Goal: Task Accomplishment & Management: Manage account settings

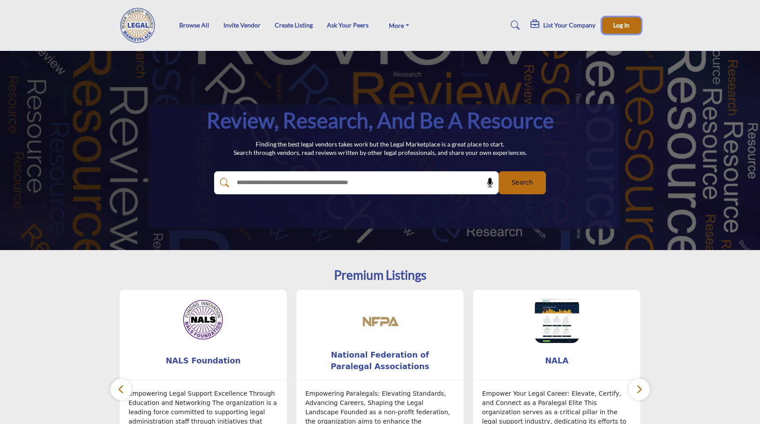
click at [622, 24] on span "Log In" at bounding box center [621, 25] width 16 height 8
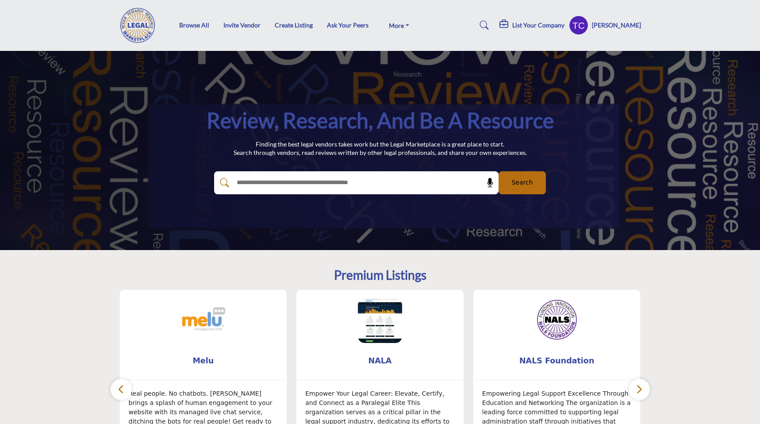
click at [589, 25] on profile-featured-9d57d186-dcdc-4fd1-8698-ebbedcf867ab "Show hide supplier dropdown" at bounding box center [578, 24] width 19 height 19
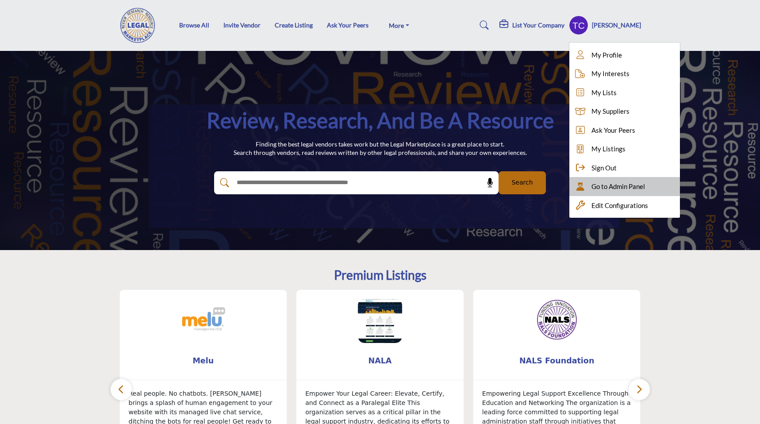
click at [587, 191] on icon at bounding box center [580, 186] width 13 height 9
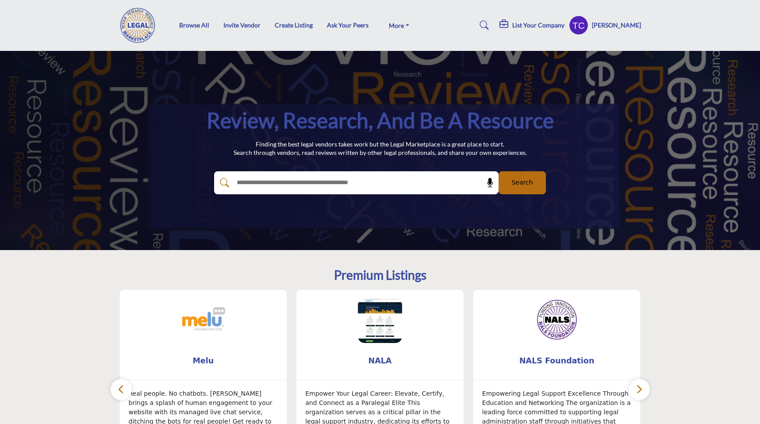
click at [586, 24] on profile-featured-9d57d186-dcdc-4fd1-8698-ebbedcf867ab "Show hide supplier dropdown" at bounding box center [578, 24] width 19 height 19
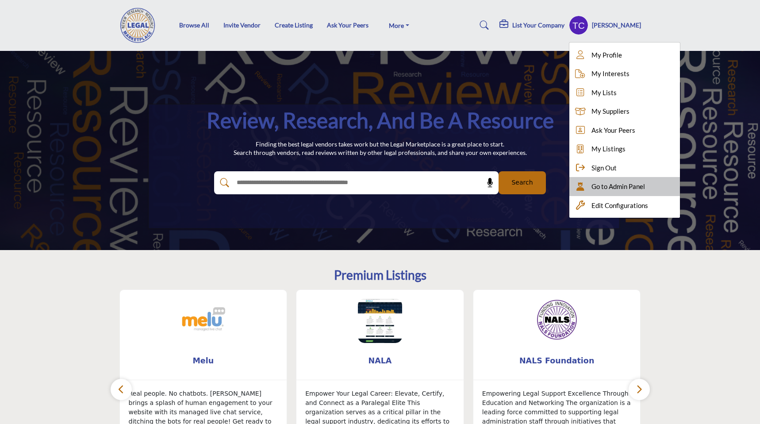
click at [612, 187] on span "Go to Admin Panel" at bounding box center [619, 186] width 54 height 10
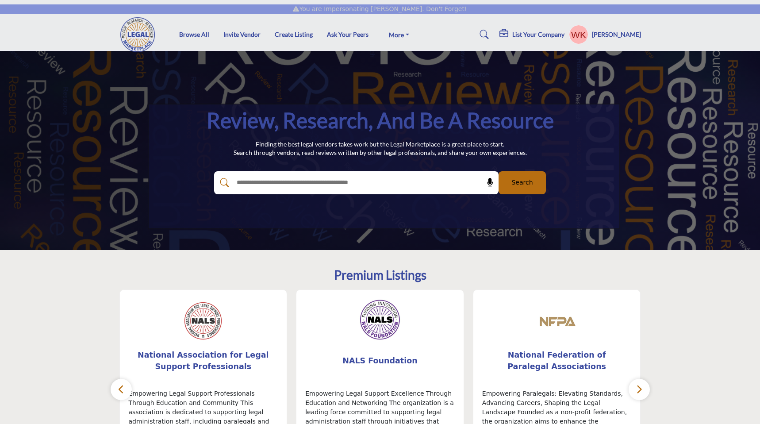
click at [579, 31] on profile-featured-5122ef71-a17e-4f04-8a30-52f9d46bc50b "Show hide supplier dropdown" at bounding box center [578, 34] width 19 height 19
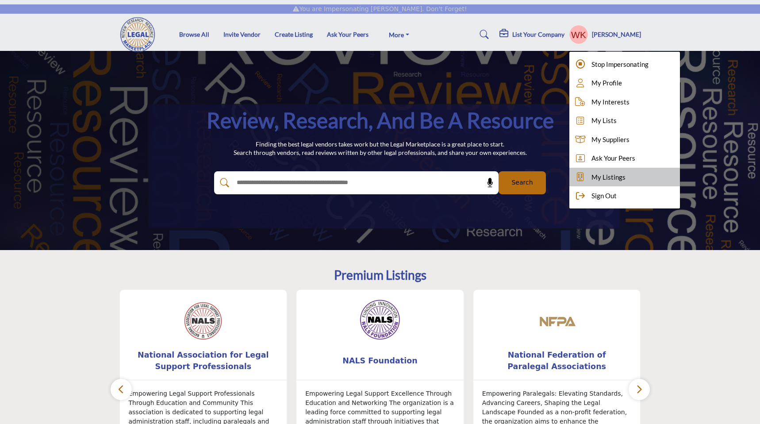
click at [593, 174] on link "My Listings" at bounding box center [625, 177] width 111 height 19
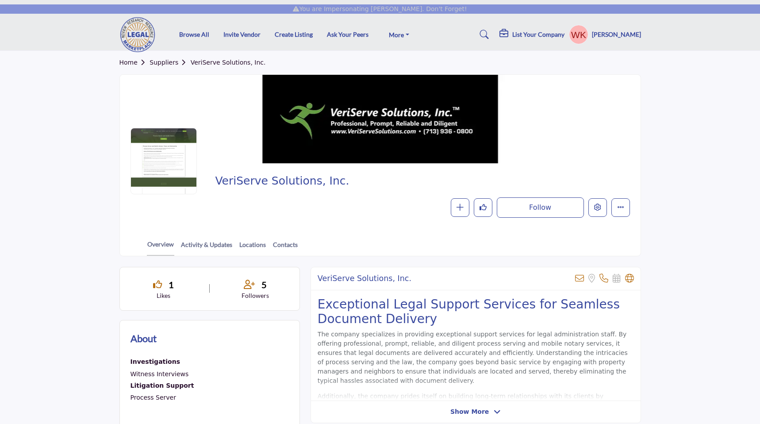
click at [602, 212] on button "Edit company" at bounding box center [598, 207] width 19 height 19
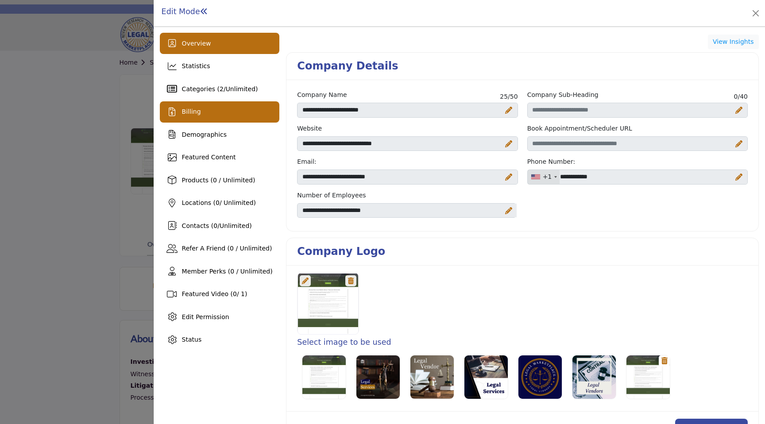
click at [222, 116] on div "Billing" at bounding box center [220, 111] width 120 height 21
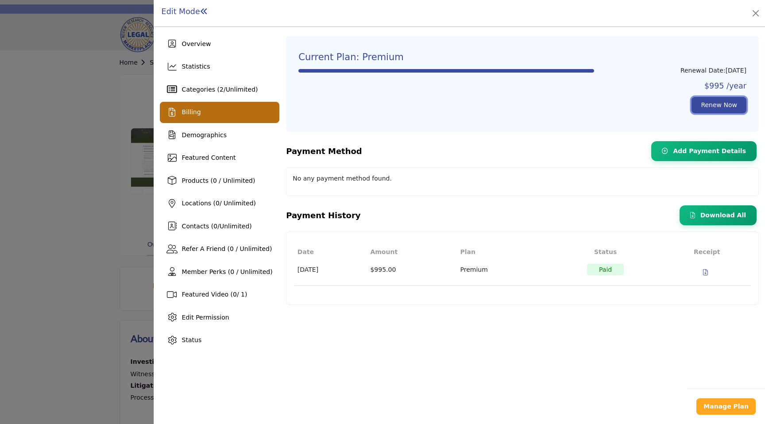
click at [708, 104] on link "Renew Now" at bounding box center [718, 105] width 55 height 16
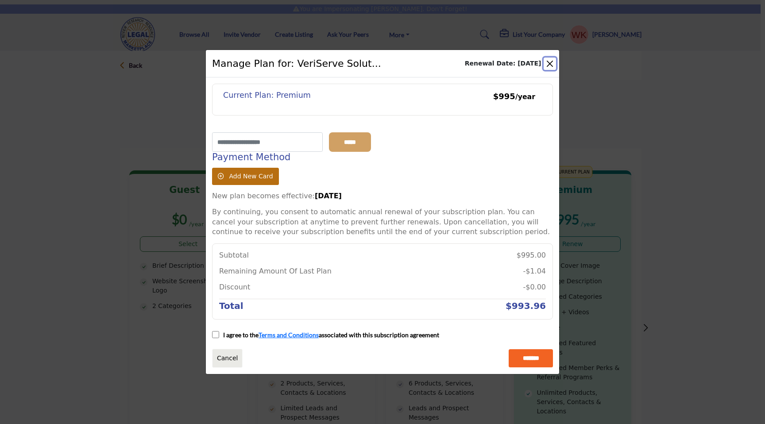
click at [547, 60] on button "Close" at bounding box center [549, 64] width 12 height 12
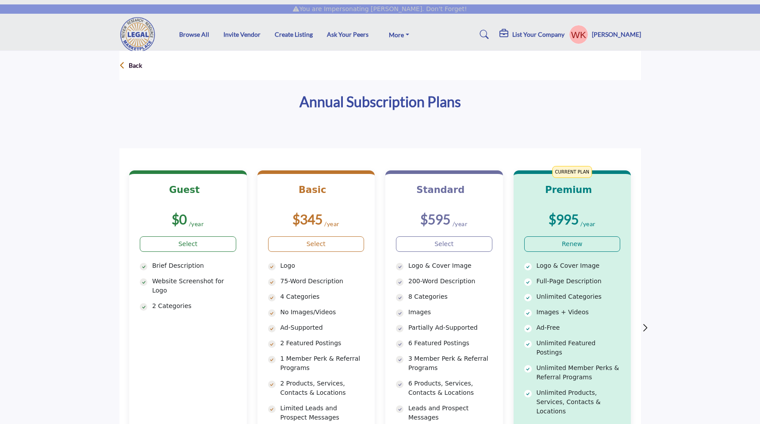
click at [579, 38] on profile-featured-5122ef71-a17e-4f04-8a30-52f9d46bc50b "Show hide supplier dropdown" at bounding box center [578, 34] width 19 height 19
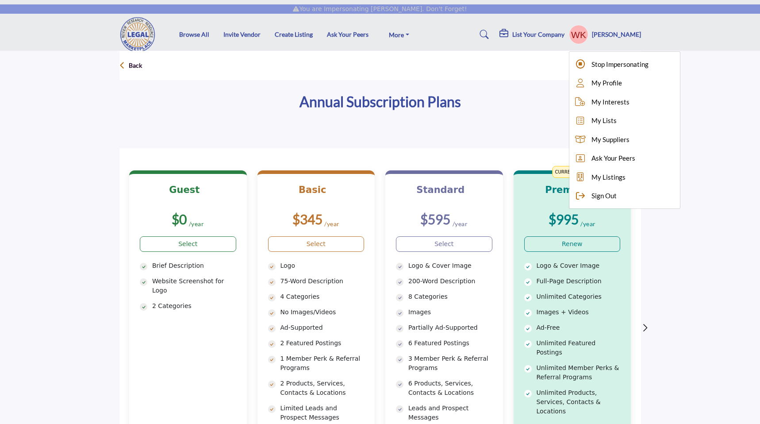
click at [536, 117] on div "Annual Subscription Plans" at bounding box center [380, 103] width 522 height 33
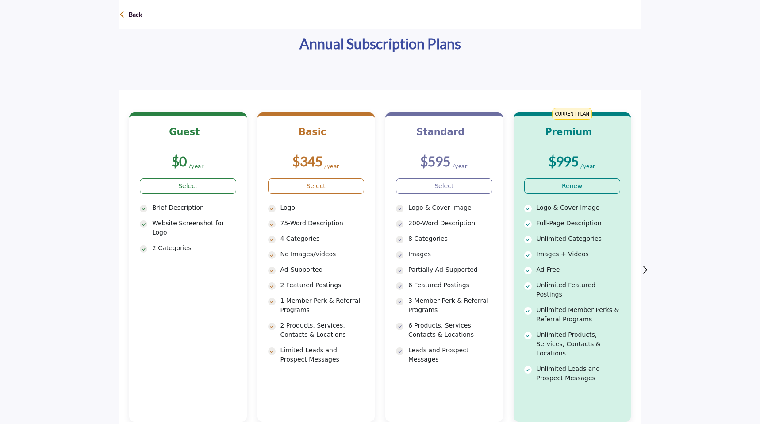
scroll to position [62, 0]
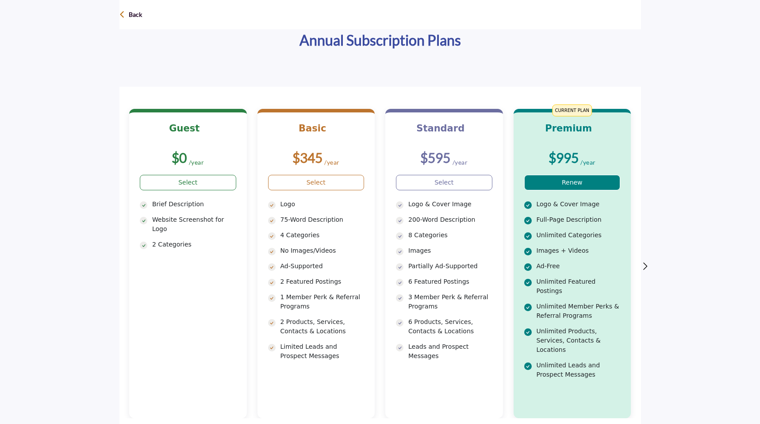
click at [559, 186] on link "Renew" at bounding box center [572, 182] width 96 height 15
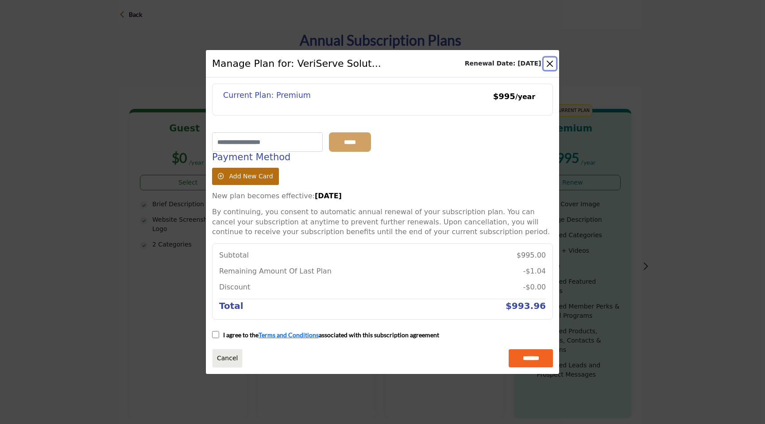
click at [550, 67] on button "Close" at bounding box center [549, 64] width 12 height 12
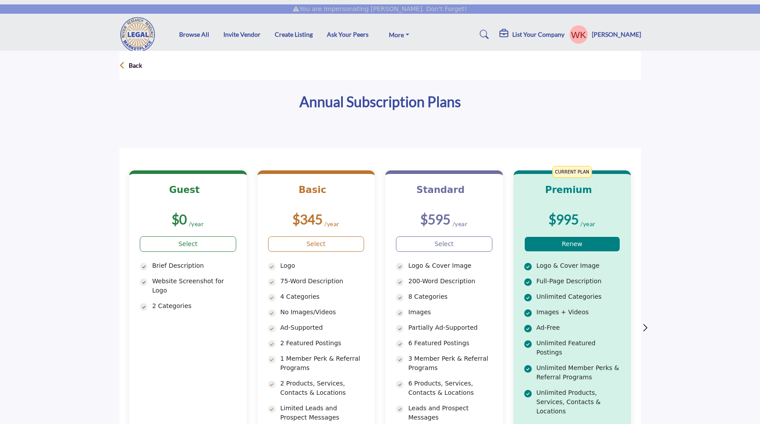
click at [600, 239] on link "Renew" at bounding box center [572, 243] width 96 height 15
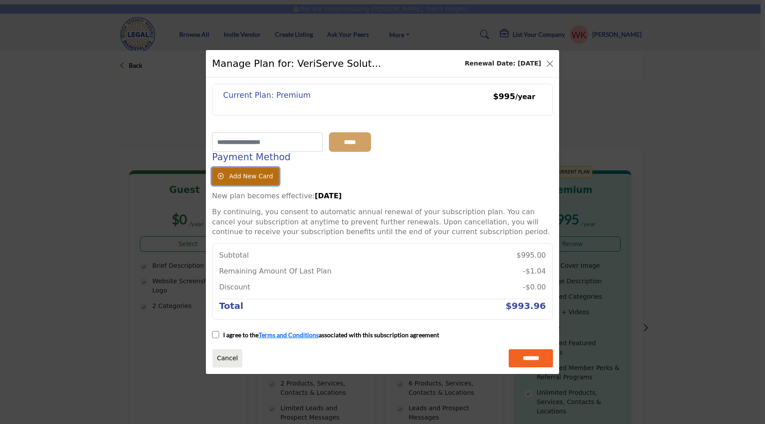
click at [246, 180] on span "Add New Card" at bounding box center [251, 176] width 44 height 7
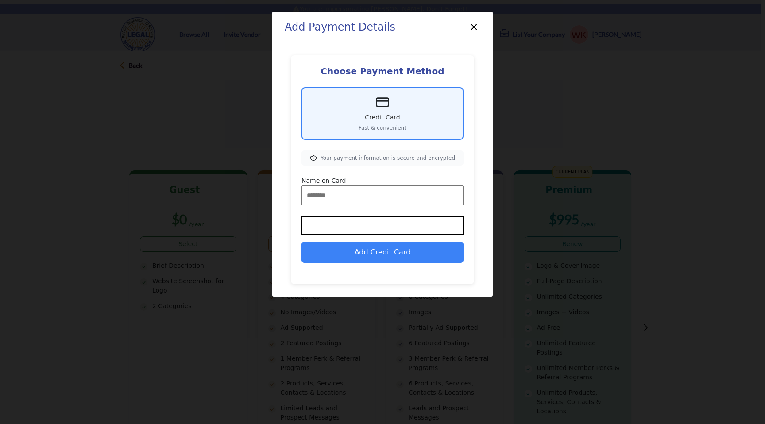
click at [473, 24] on button "×" at bounding box center [473, 26] width 13 height 17
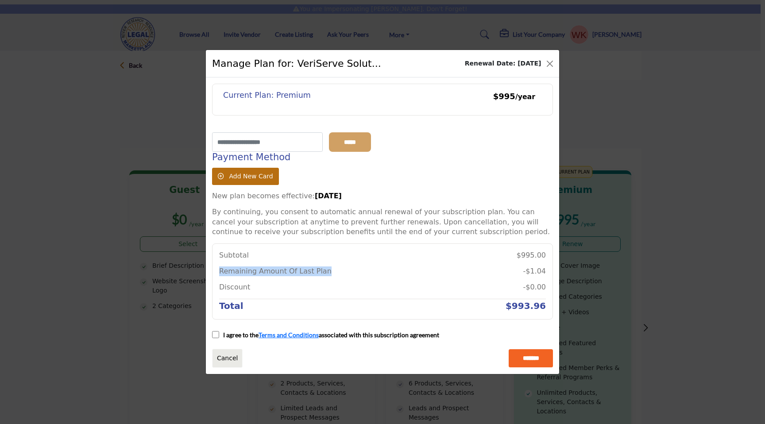
drag, startPoint x: 220, startPoint y: 273, endPoint x: 354, endPoint y: 279, distance: 134.2
click at [354, 279] on li "Remaining Amount Of Last Plan -$1.04" at bounding box center [382, 274] width 327 height 16
drag, startPoint x: 546, startPoint y: 271, endPoint x: 518, endPoint y: 271, distance: 28.3
click at [518, 271] on div "Subtotal $995.00 Remaining Amount Of Last Plan -$1.04 Discount -$0.00 Categorie…" at bounding box center [382, 281] width 341 height 76
click at [518, 271] on li "Remaining Amount Of Last Plan -$1.04" at bounding box center [382, 274] width 327 height 16
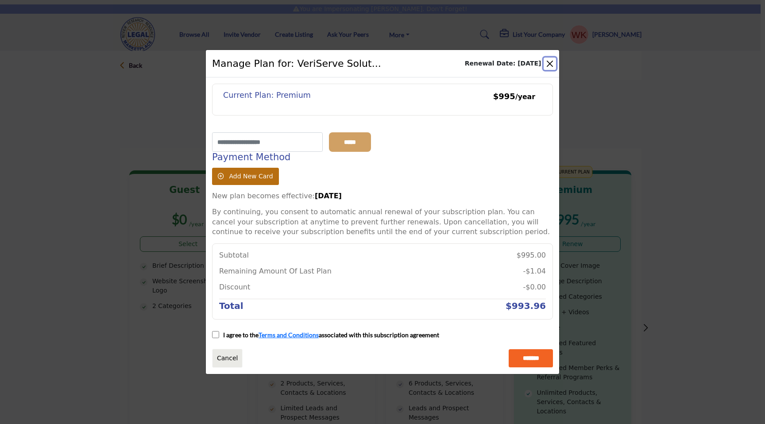
click at [546, 63] on button "Close" at bounding box center [549, 64] width 12 height 12
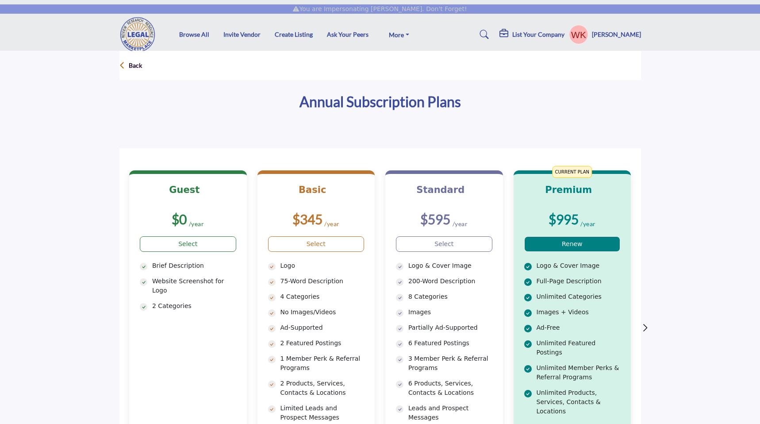
click at [564, 248] on link "Renew" at bounding box center [572, 243] width 96 height 15
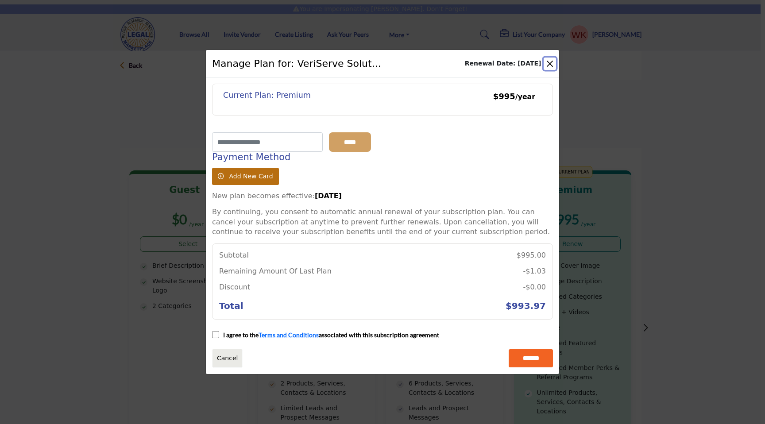
click at [552, 65] on button "Close" at bounding box center [549, 64] width 12 height 12
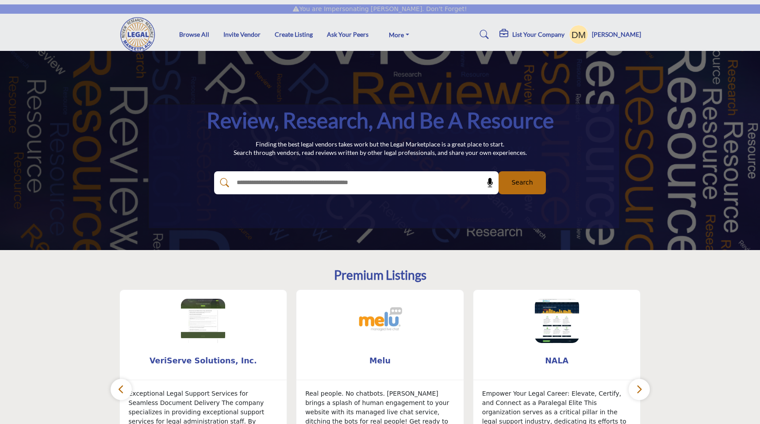
click at [589, 36] on profile-featured-5a044141-5586-442d-aa09-e9827fd10391 "Show hide supplier dropdown" at bounding box center [578, 34] width 19 height 19
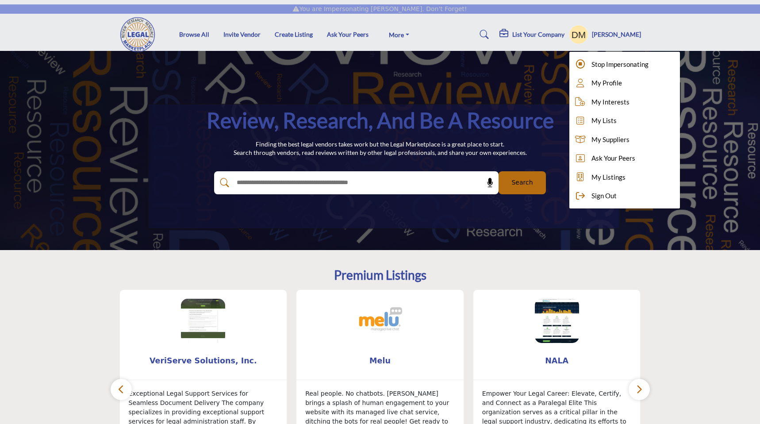
click at [551, 36] on h5 "List Your Company" at bounding box center [538, 35] width 52 height 8
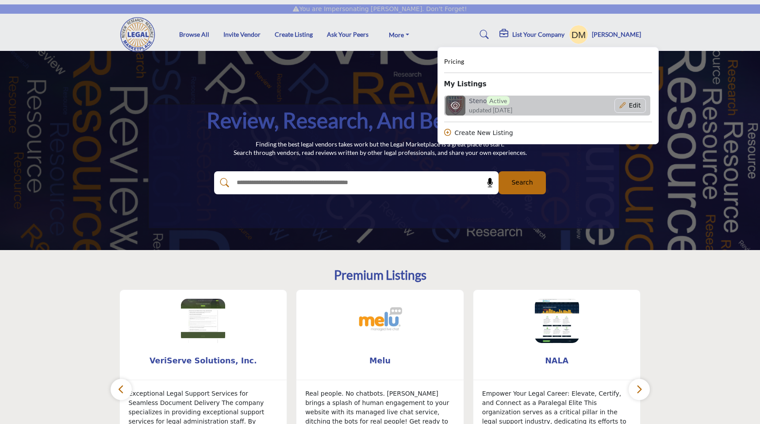
click at [512, 107] on span "updated [DATE]" at bounding box center [490, 109] width 43 height 9
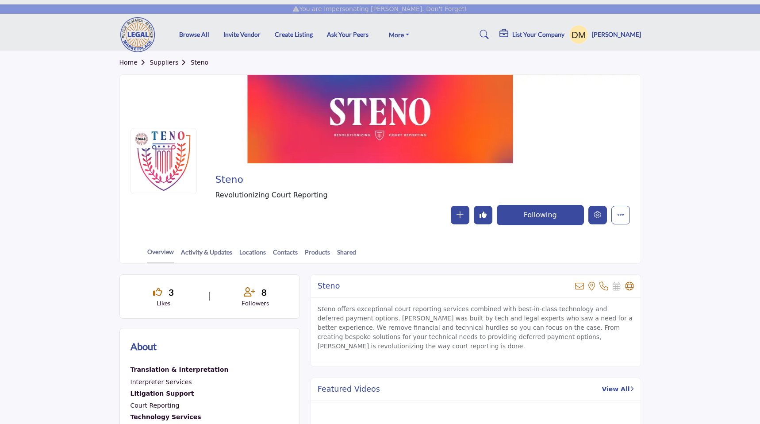
click at [597, 218] on icon "Edit company" at bounding box center [597, 214] width 7 height 7
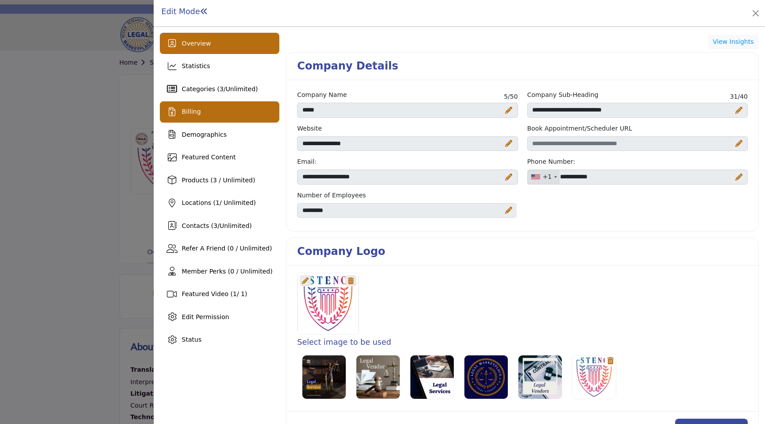
click at [239, 122] on div "Billing" at bounding box center [220, 111] width 120 height 21
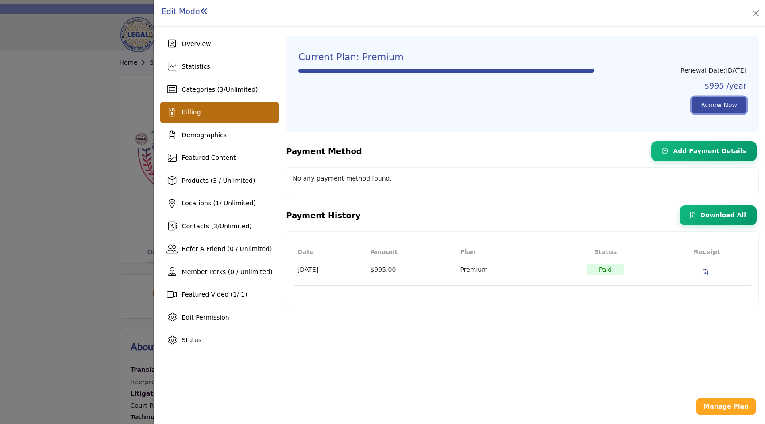
click at [713, 99] on link "Renew Now" at bounding box center [718, 105] width 55 height 16
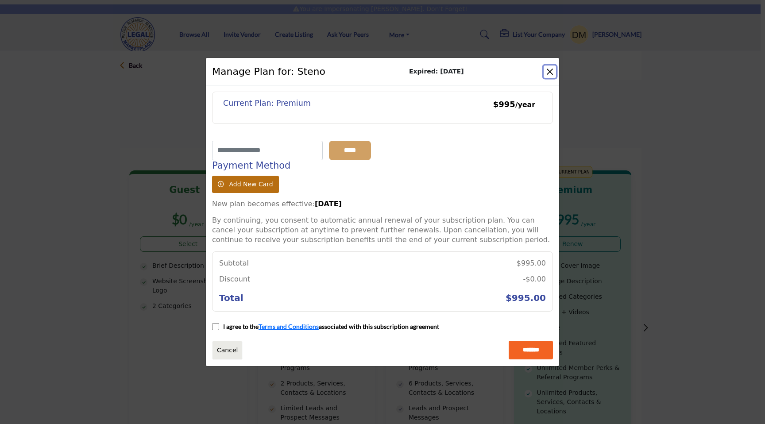
click at [549, 68] on button "Close" at bounding box center [549, 71] width 12 height 12
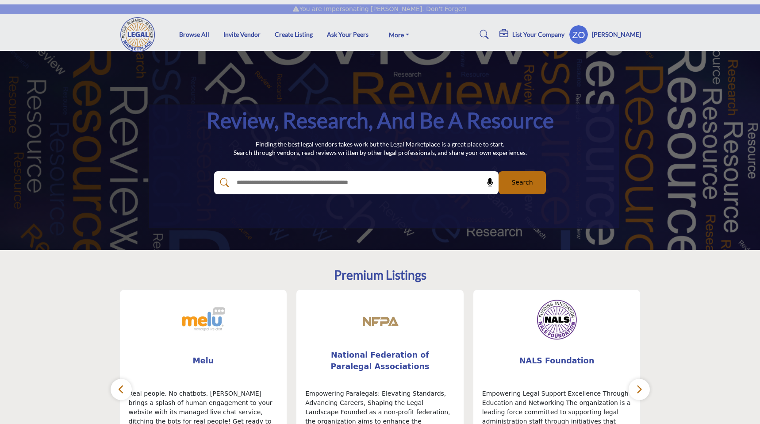
click at [589, 39] on profile-featured-33072b60-855f-411f-a6fa-4ecc7b6ffc06 "Show hide supplier dropdown" at bounding box center [578, 34] width 19 height 19
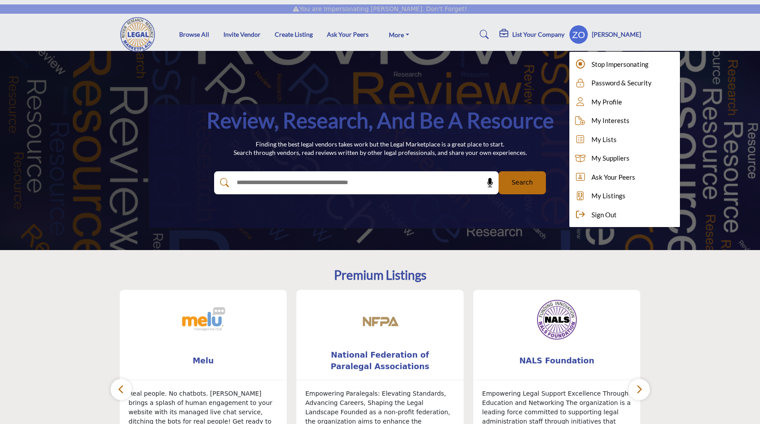
click at [510, 35] on icon at bounding box center [505, 33] width 11 height 9
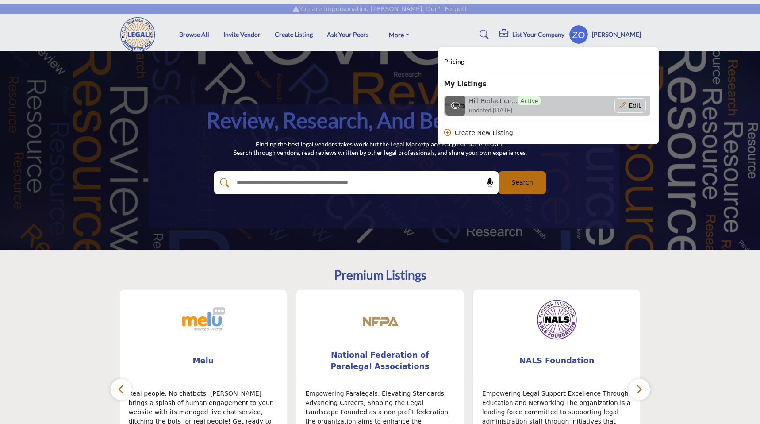
click at [503, 110] on span "updated 6 months ago" at bounding box center [490, 109] width 43 height 9
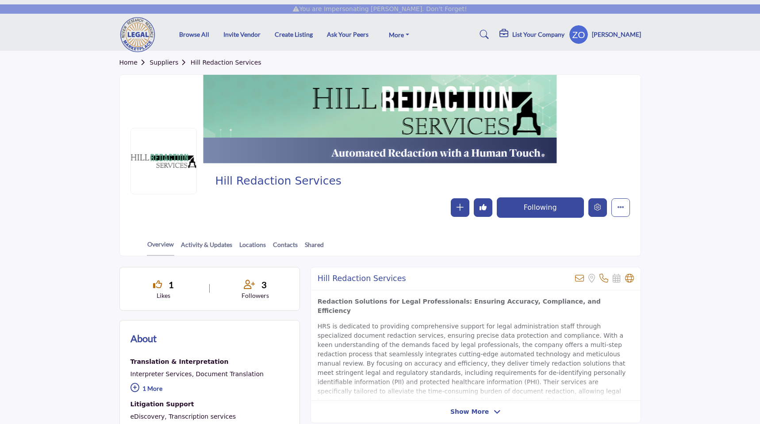
click at [597, 209] on icon "Edit company" at bounding box center [597, 207] width 7 height 7
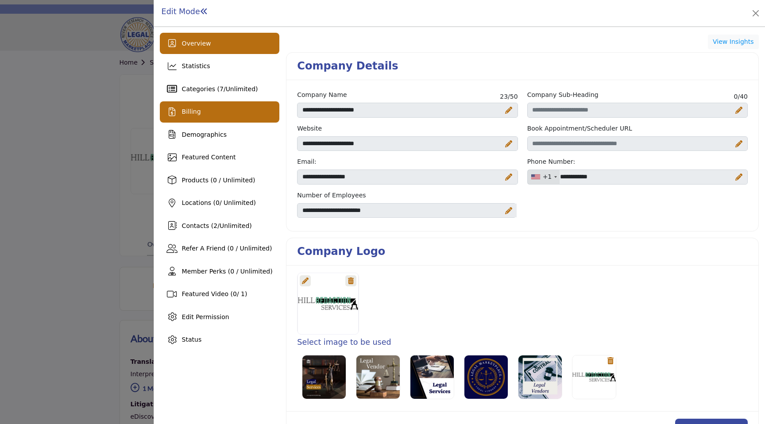
click at [244, 114] on div "Billing" at bounding box center [220, 111] width 120 height 21
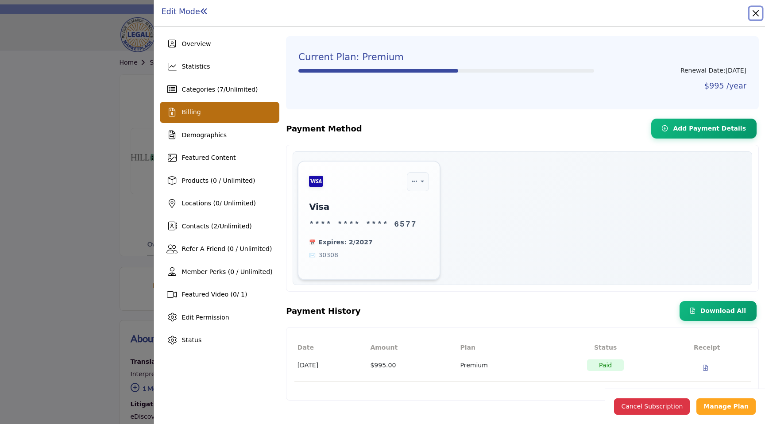
click at [754, 10] on button "Close" at bounding box center [755, 13] width 12 height 12
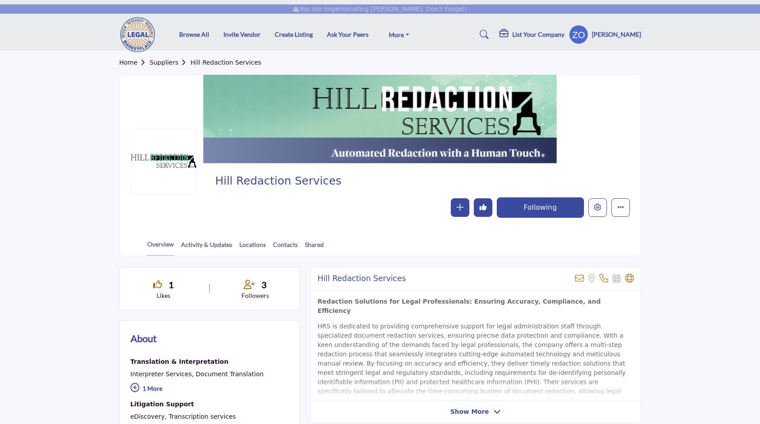
click at [589, 38] on profile-featured-33072b60-855f-411f-a6fa-4ecc7b6ffc06 "Show hide supplier dropdown" at bounding box center [578, 34] width 19 height 19
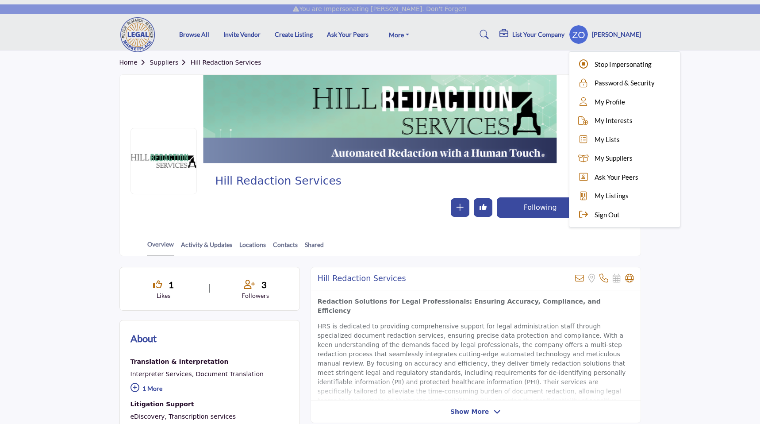
click at [562, 172] on div "Hill Redaction Services Follow Following Message Recommended Add to My Supplier…" at bounding box center [380, 195] width 521 height 65
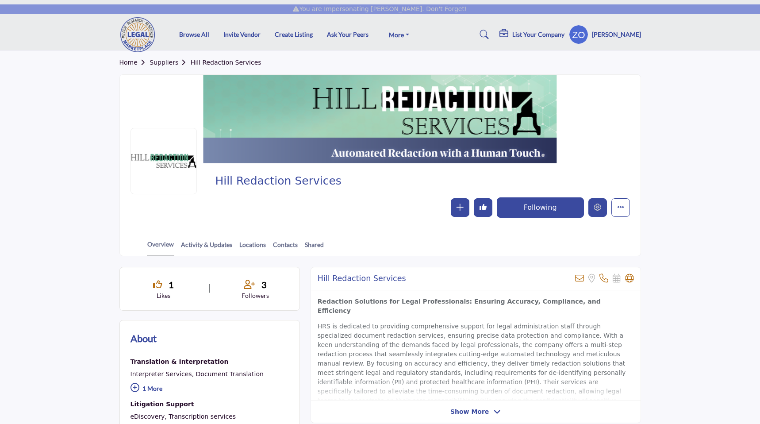
click at [599, 207] on icon "Edit company" at bounding box center [597, 207] width 7 height 7
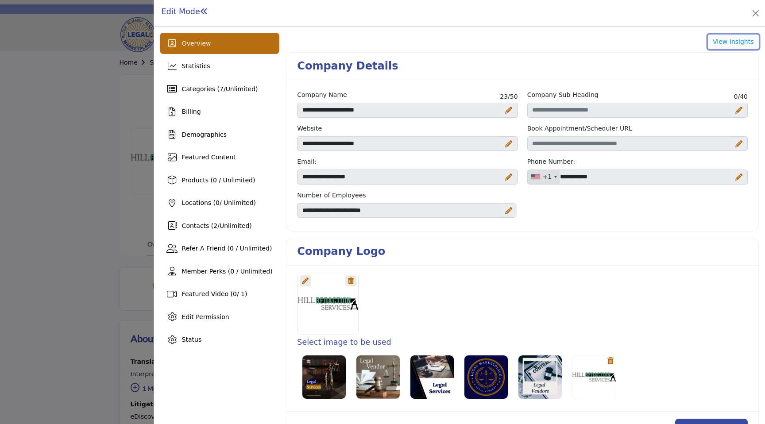
click at [717, 38] on button "View Insights" at bounding box center [733, 42] width 51 height 15
